Goal: Task Accomplishment & Management: Manage account settings

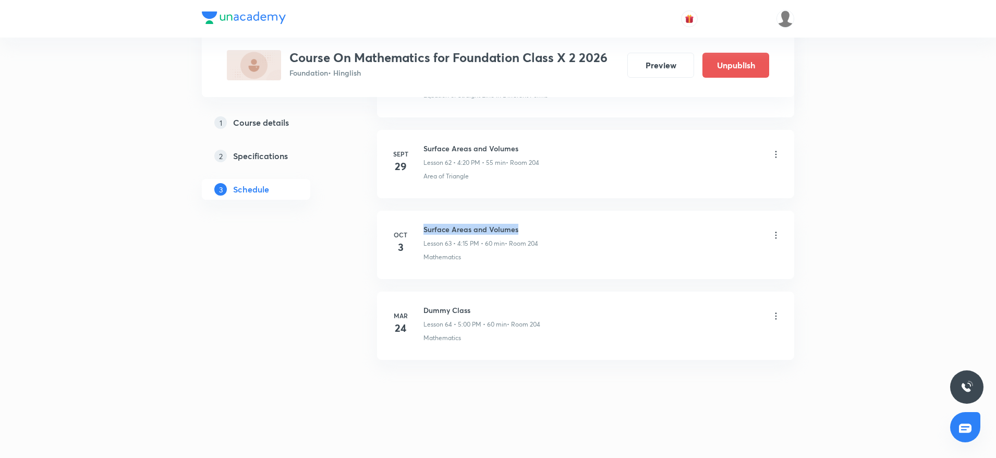
drag, startPoint x: 422, startPoint y: 221, endPoint x: 609, endPoint y: 226, distance: 187.9
click at [609, 226] on li "Oct 3 Surface Areas and Volumes Lesson 63 • 4:15 PM • 60 min • Room 204 Mathema…" at bounding box center [585, 245] width 417 height 68
copy h6 "Surface Areas and Volumes"
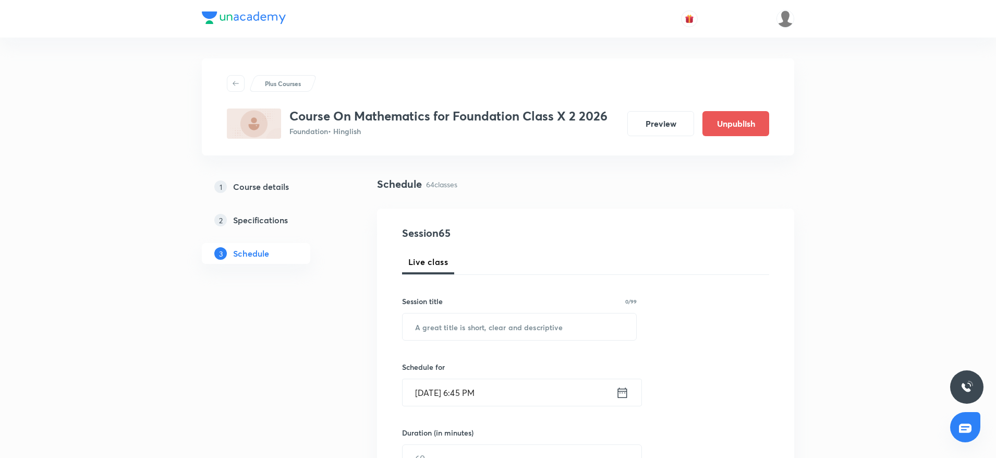
click at [509, 340] on input "text" at bounding box center [520, 327] width 234 height 27
paste input "Surface Areas and Volumes"
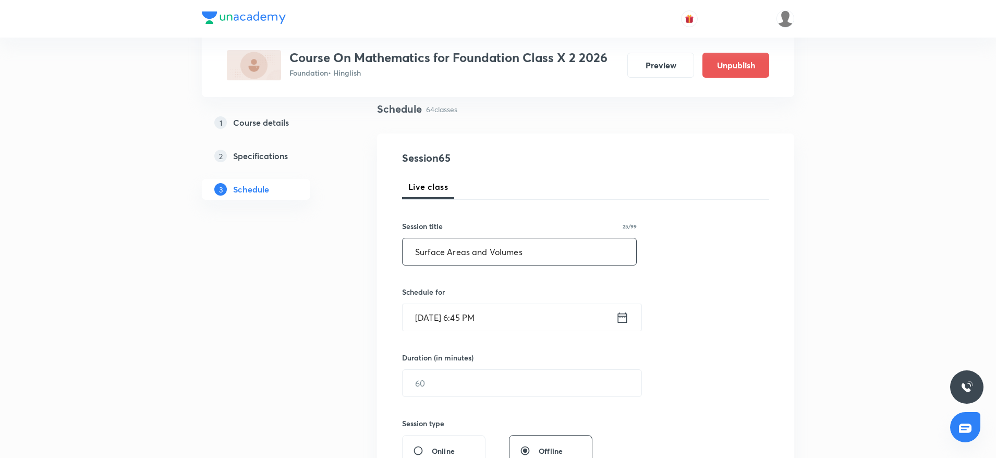
scroll to position [157, 0]
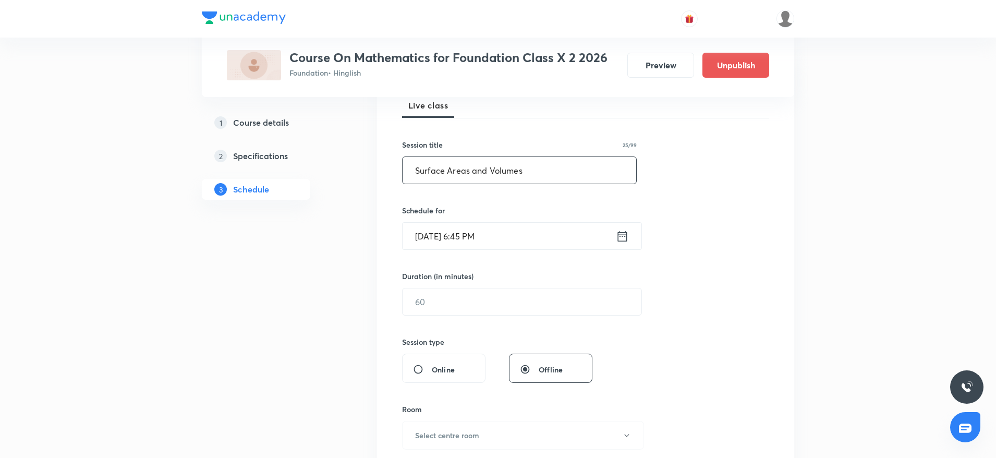
type input "Surface Areas and Volumes"
click at [469, 237] on input "Oct 6, 2025, 6:45 PM" at bounding box center [509, 236] width 213 height 27
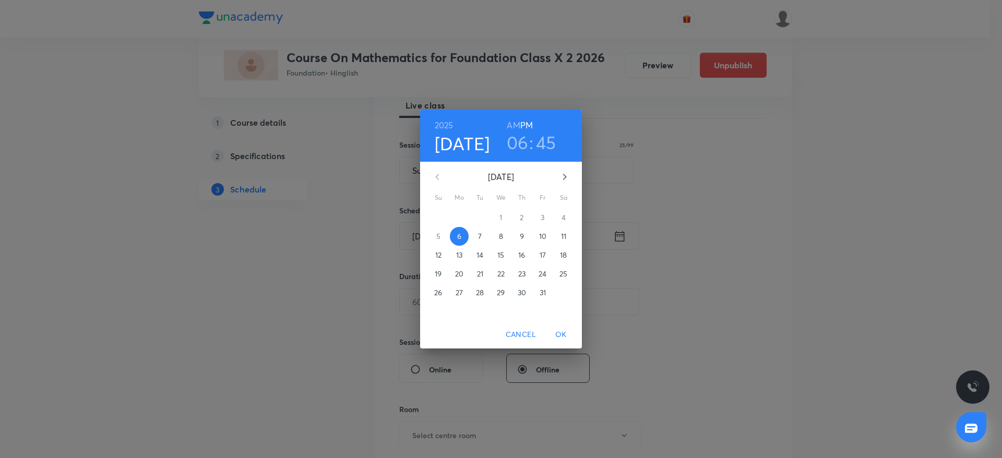
click at [544, 146] on h3 "45" at bounding box center [546, 142] width 20 height 22
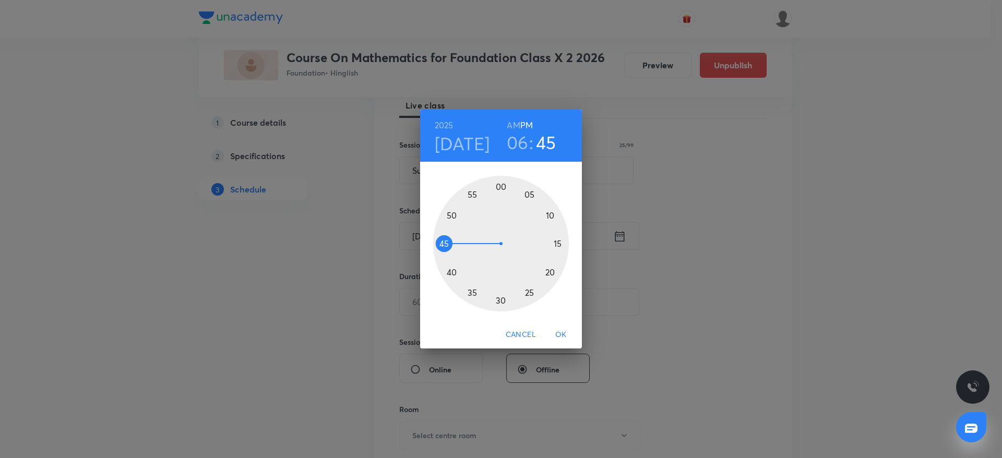
click at [454, 216] on div at bounding box center [501, 244] width 136 height 136
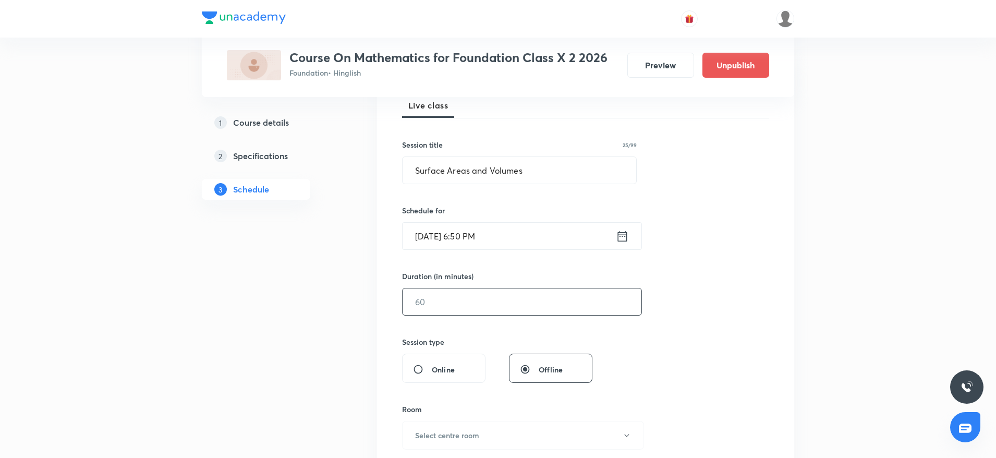
click at [460, 305] on input "text" at bounding box center [522, 301] width 239 height 27
drag, startPoint x: 469, startPoint y: 301, endPoint x: 301, endPoint y: 303, distance: 168.0
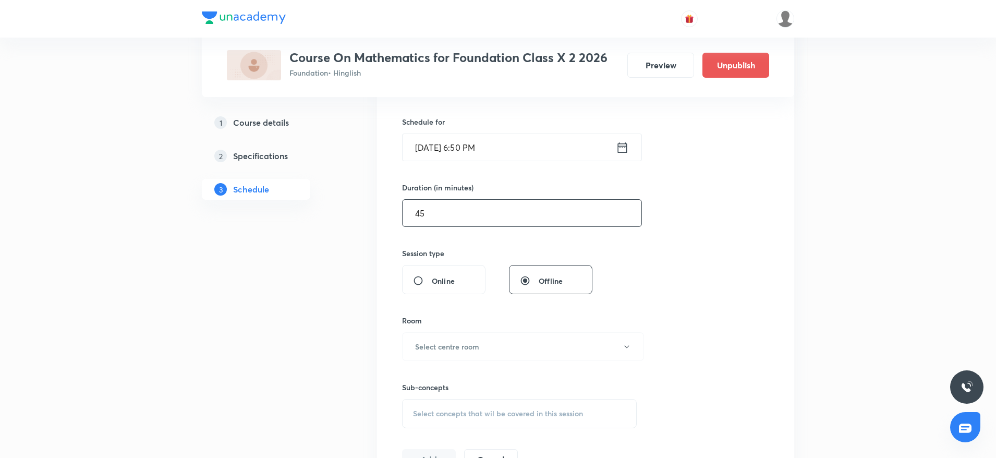
scroll to position [313, 0]
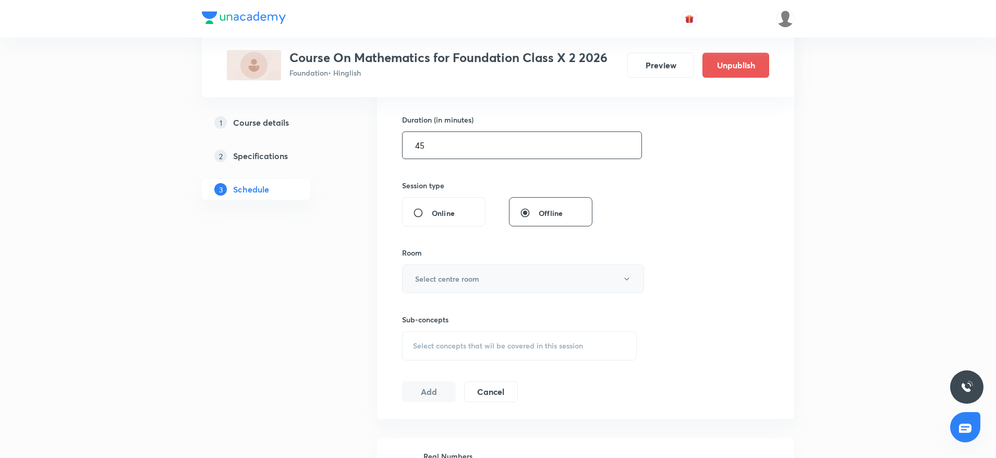
type input "45"
click at [508, 268] on button "Select centre room" at bounding box center [523, 278] width 242 height 29
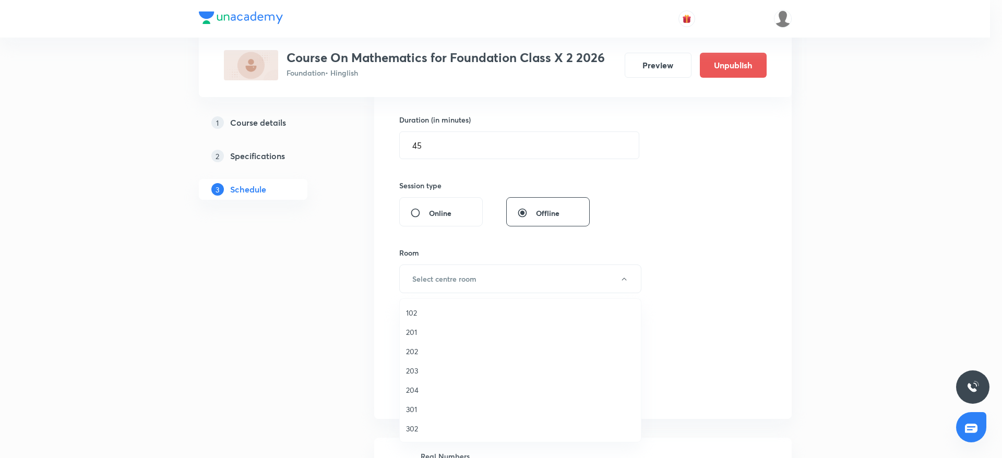
click at [413, 389] on span "204" at bounding box center [520, 389] width 229 height 11
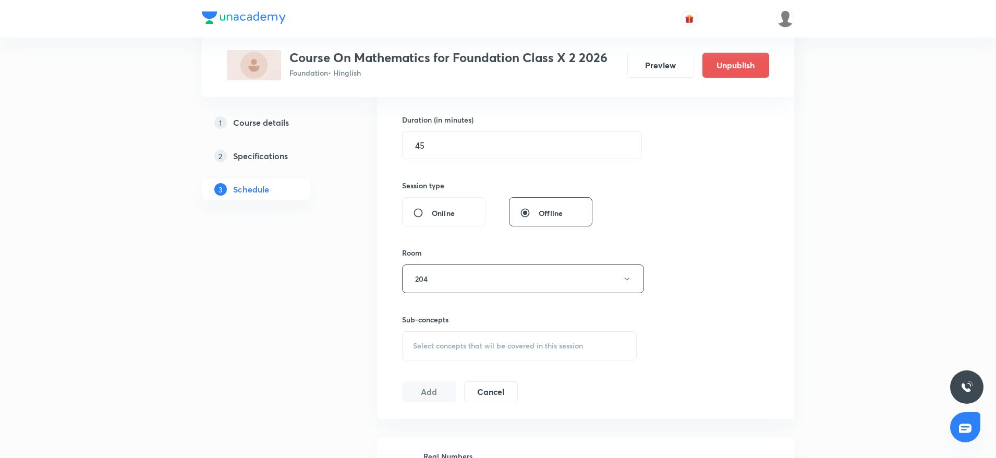
click at [516, 345] on span "Select concepts that wil be covered in this session" at bounding box center [498, 346] width 170 height 8
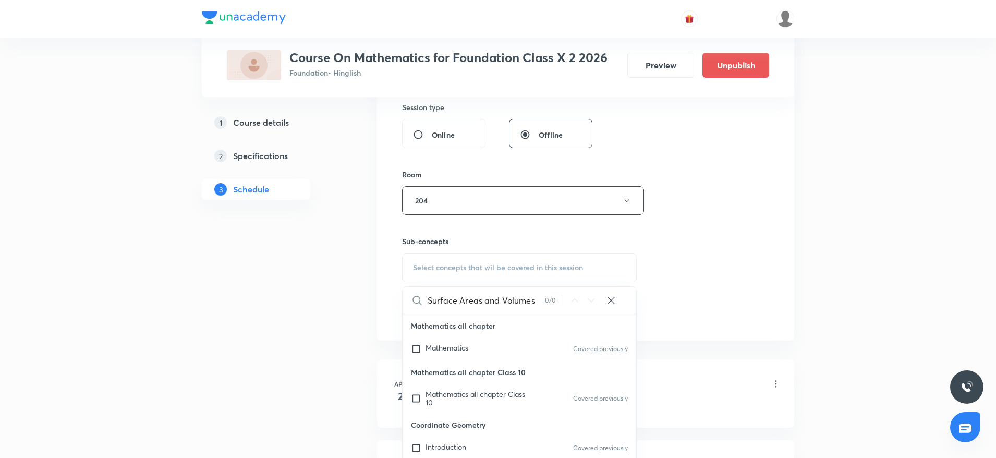
scroll to position [470, 0]
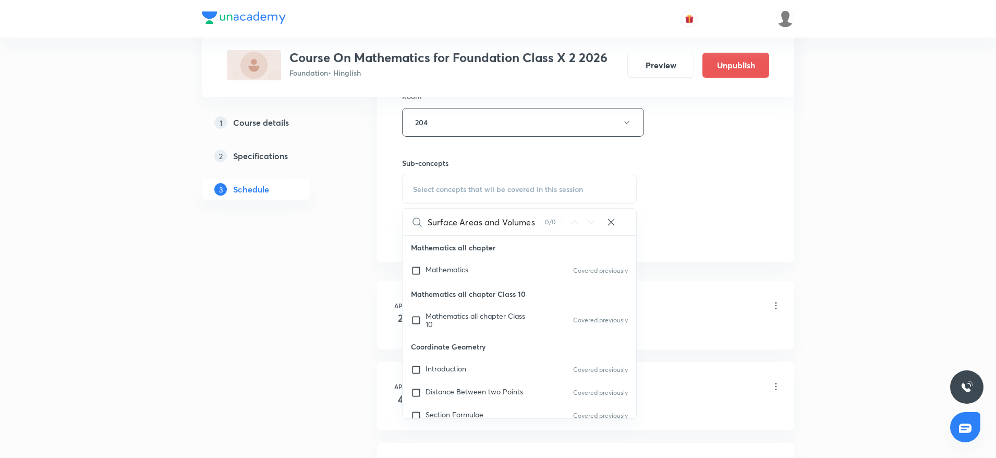
drag, startPoint x: 464, startPoint y: 219, endPoint x: 553, endPoint y: 227, distance: 89.1
click at [553, 227] on div "Surface Areas and Volumes 0 / 0 ​" at bounding box center [520, 222] width 234 height 27
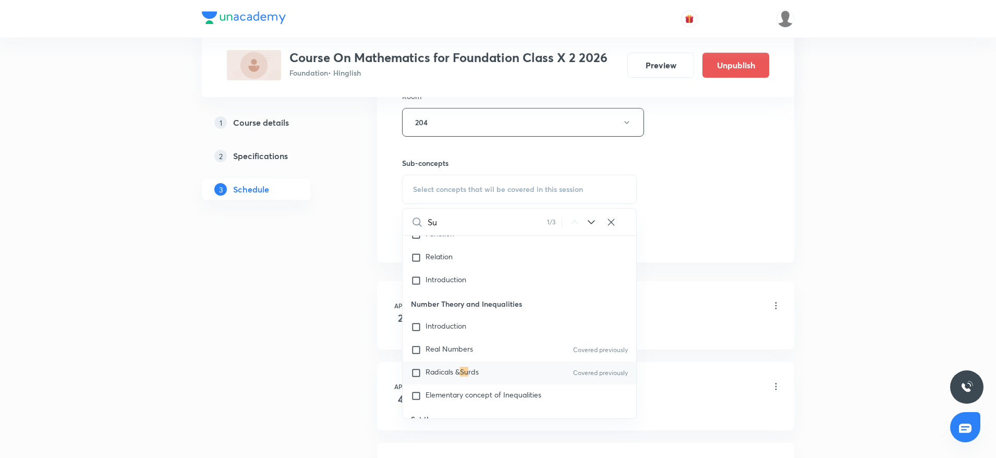
scroll to position [1133, 0]
type input "Sur"
drag, startPoint x: 459, startPoint y: 378, endPoint x: 479, endPoint y: 354, distance: 31.5
click at [461, 378] on div "Radicals & Sur ds Covered previously" at bounding box center [520, 370] width 234 height 23
checkbox input "true"
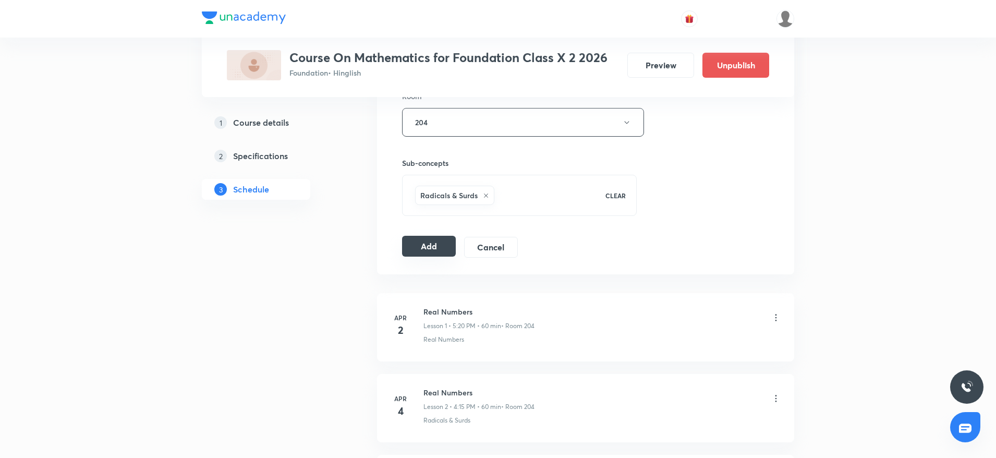
click at [440, 239] on button "Add" at bounding box center [429, 246] width 54 height 21
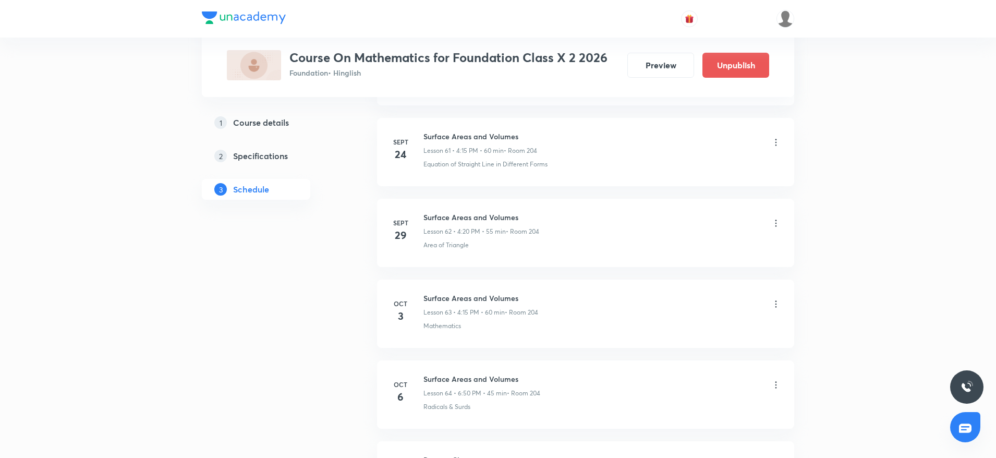
scroll to position [5155, 0]
